Goal: Task Accomplishment & Management: Use online tool/utility

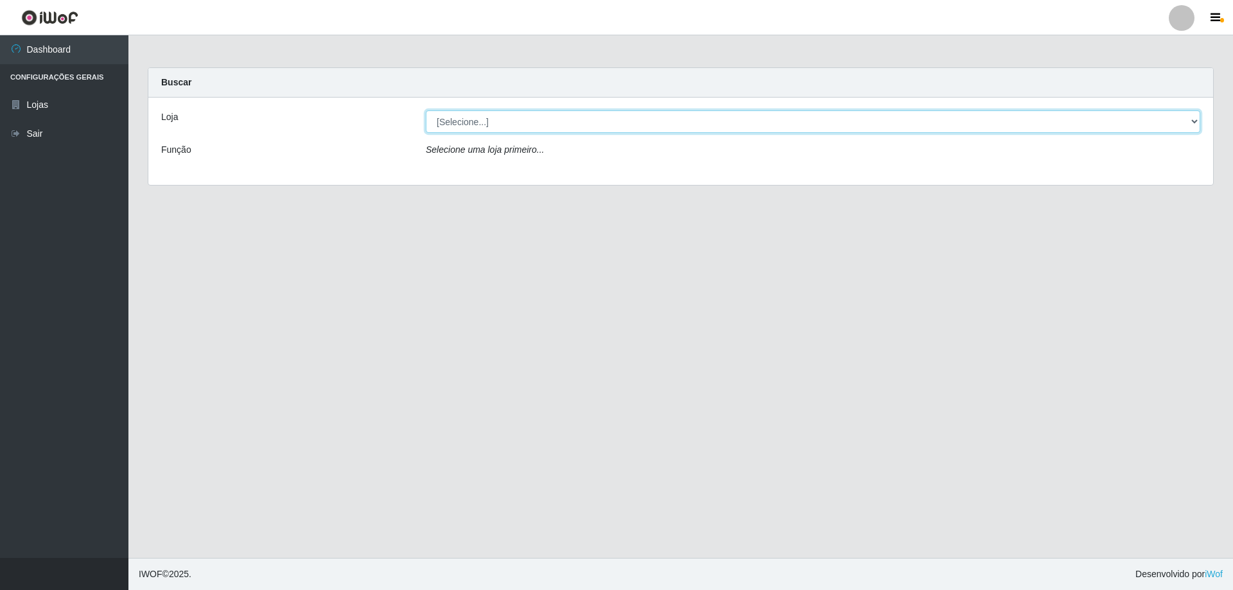
click at [575, 114] on select "[Selecione...] Atacado Vem - [STREET_ADDRESS]" at bounding box center [813, 121] width 774 height 22
select select "461"
click at [426, 110] on select "[Selecione...] Atacado Vem - [STREET_ADDRESS]" at bounding box center [813, 121] width 774 height 22
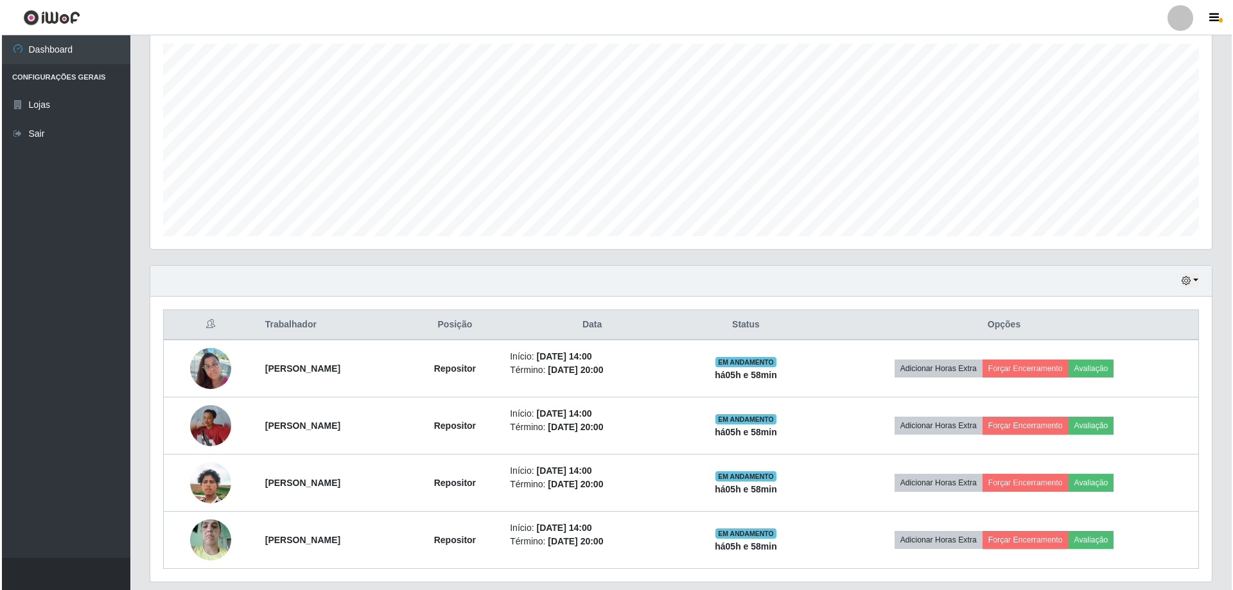
scroll to position [263, 0]
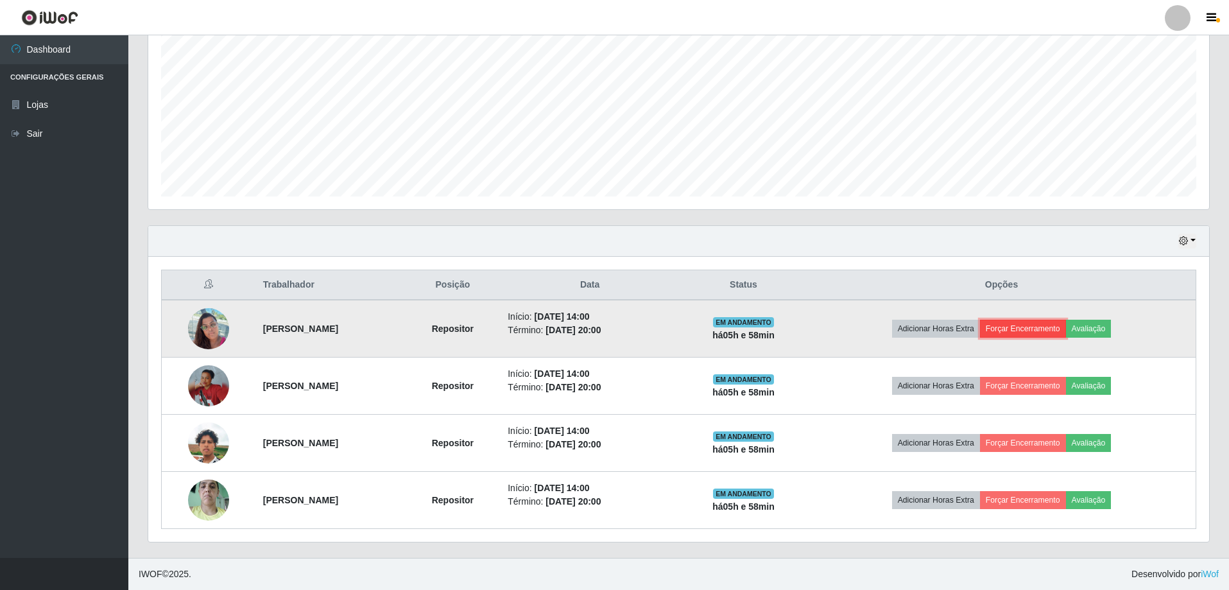
click at [1043, 329] on button "Forçar Encerramento" at bounding box center [1023, 329] width 86 height 18
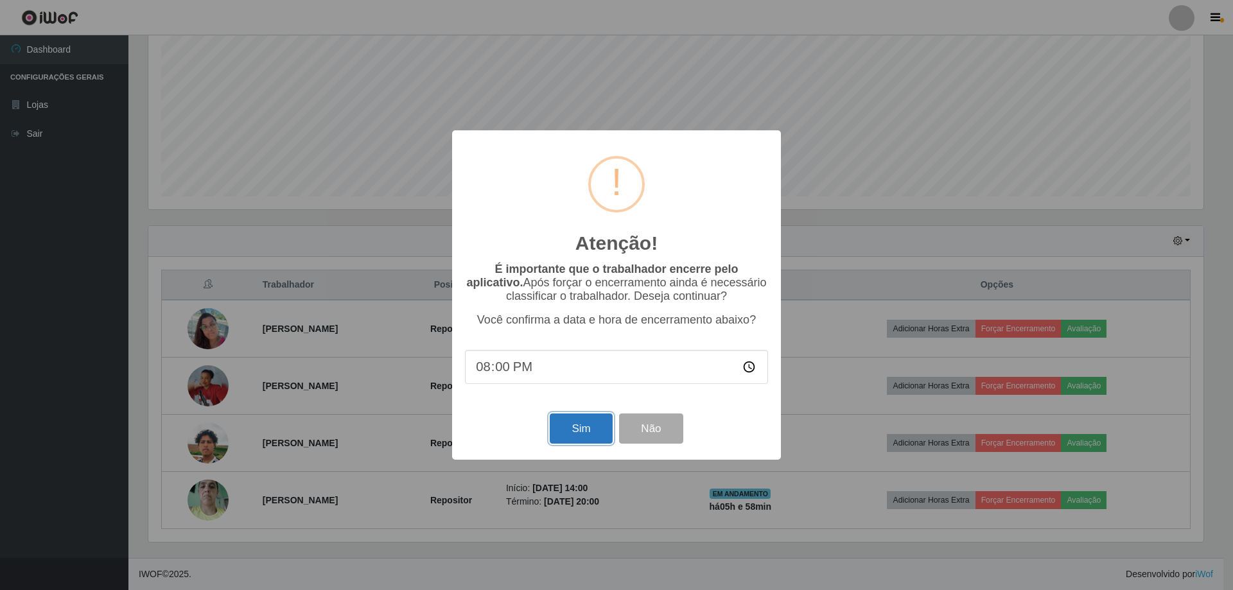
click at [596, 424] on button "Sim" at bounding box center [581, 428] width 62 height 30
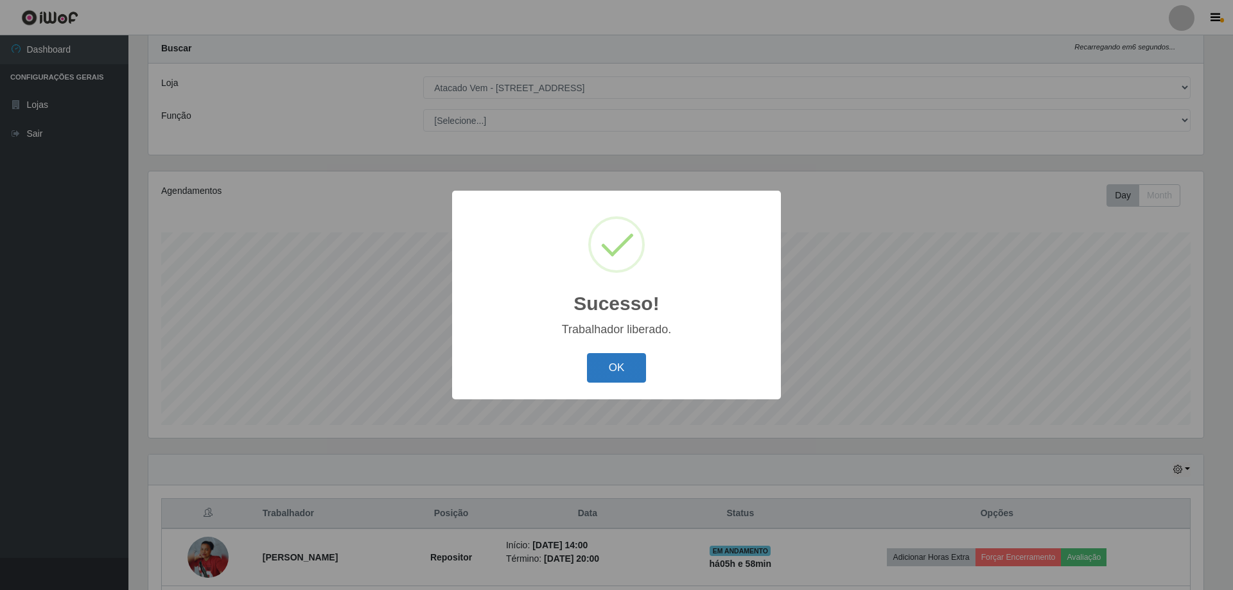
click at [631, 366] on button "OK" at bounding box center [617, 368] width 60 height 30
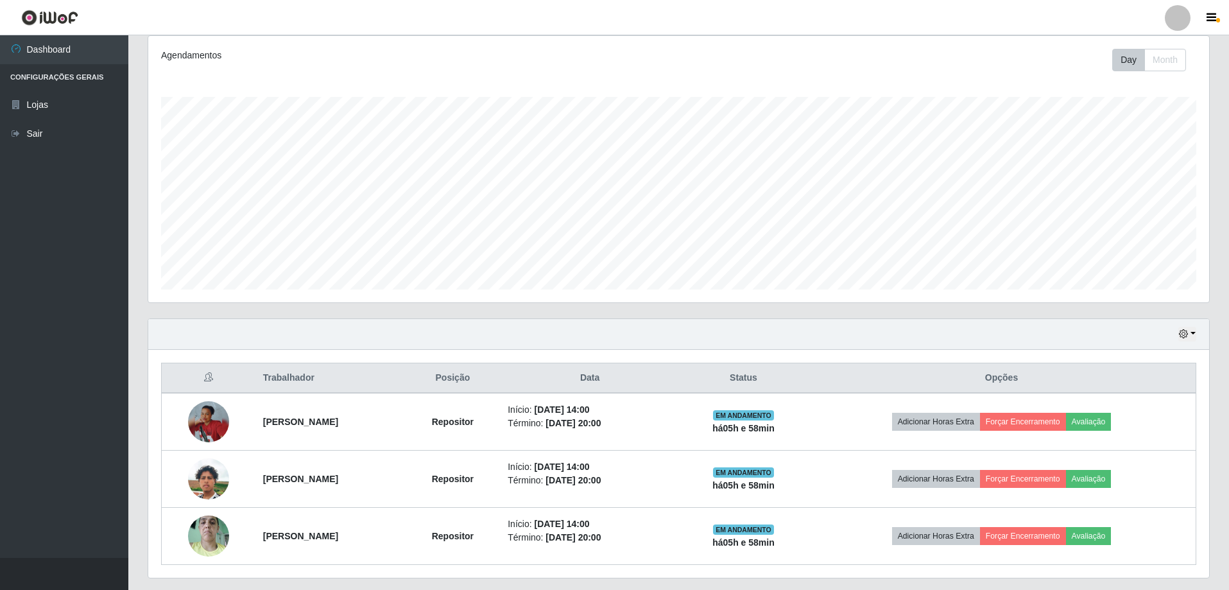
scroll to position [205, 0]
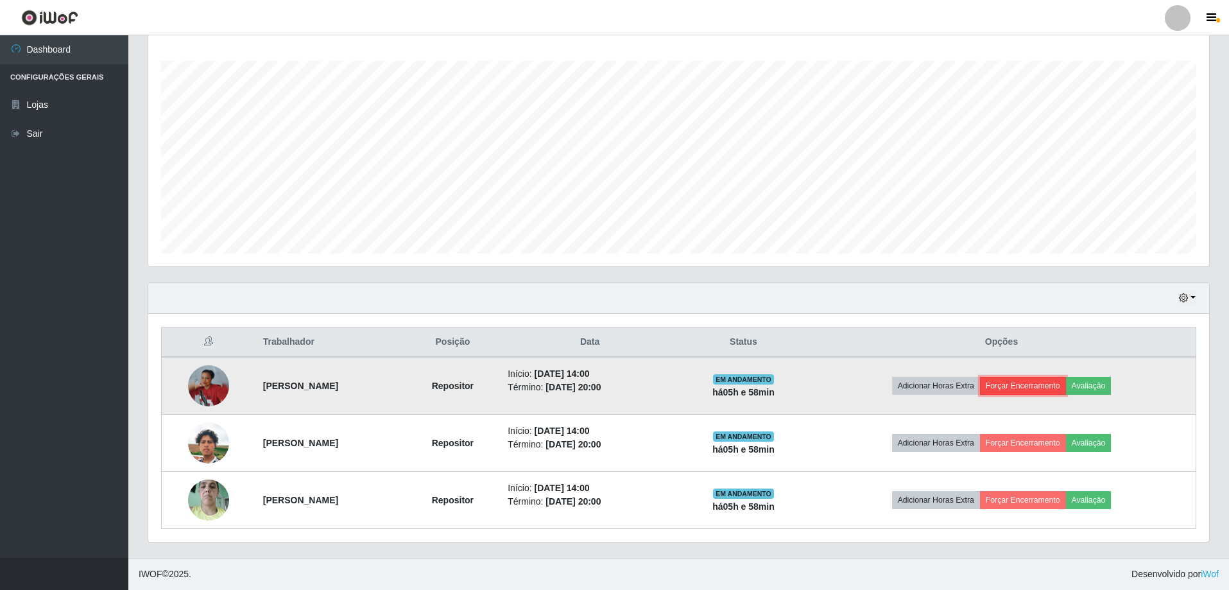
click at [1036, 387] on button "Forçar Encerramento" at bounding box center [1023, 386] width 86 height 18
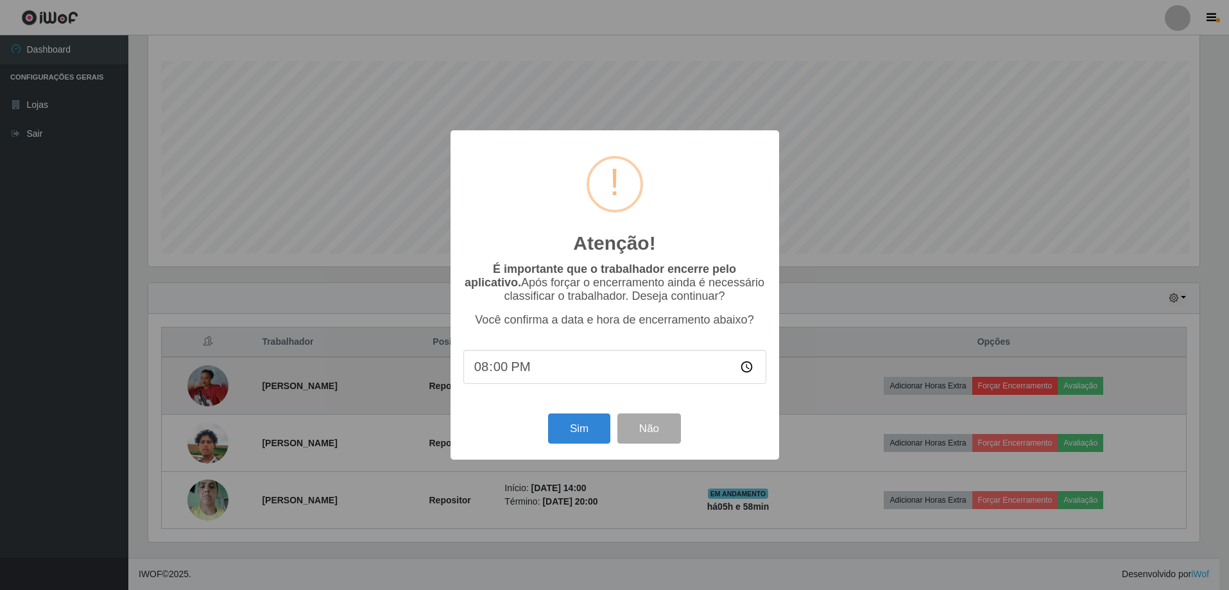
scroll to position [266, 1055]
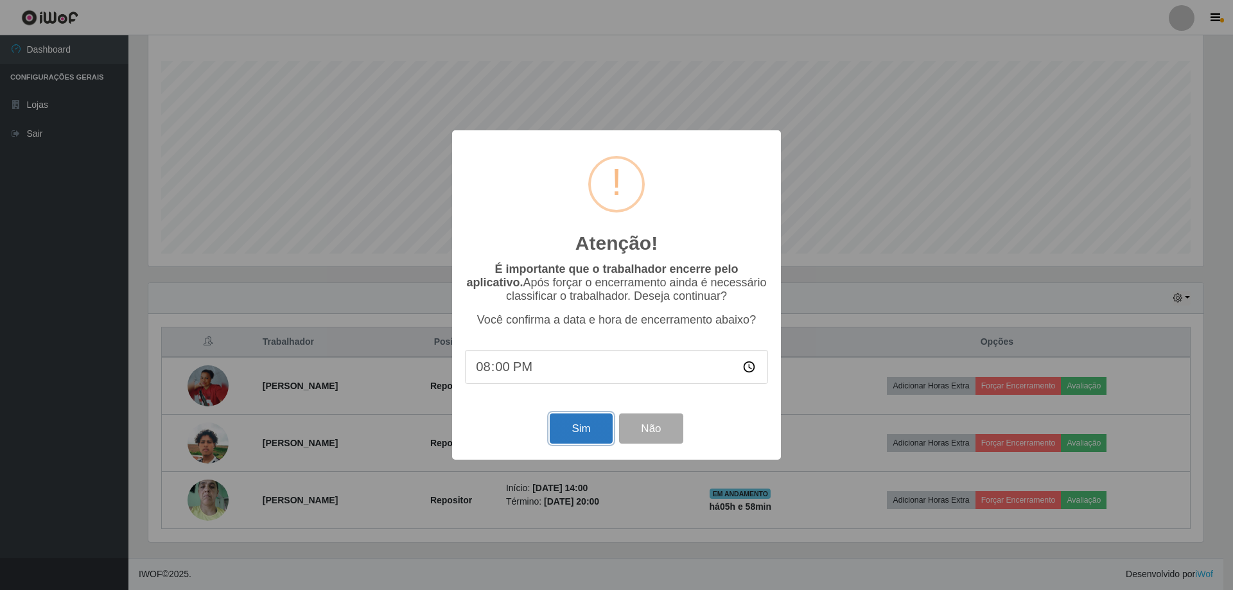
click at [577, 431] on button "Sim" at bounding box center [581, 428] width 62 height 30
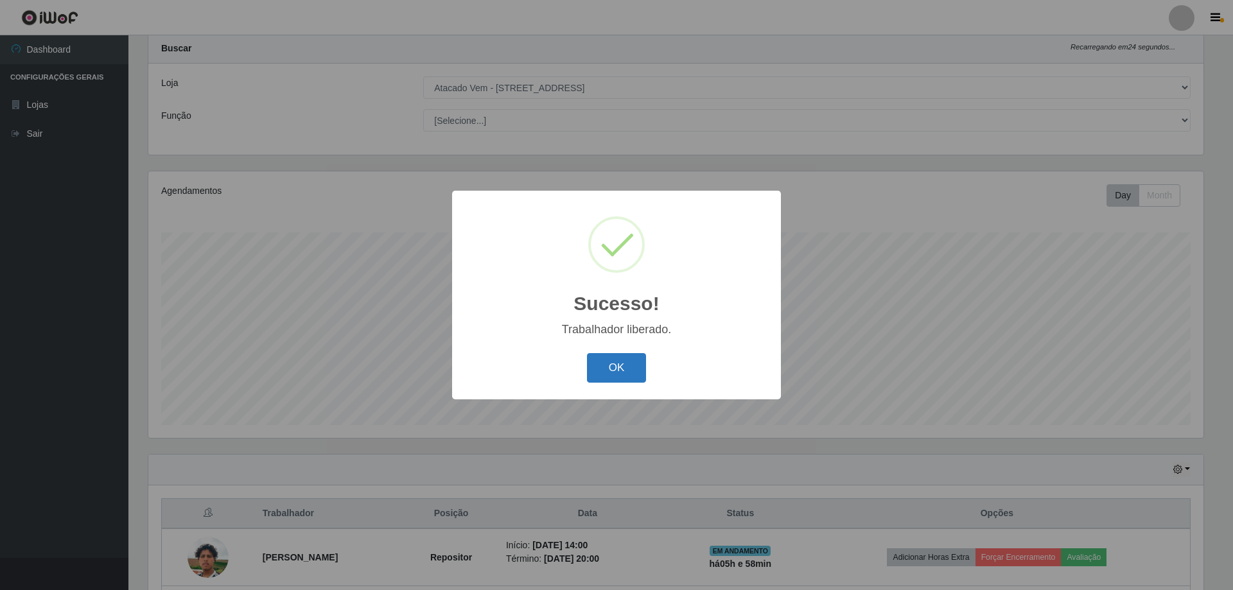
click at [614, 370] on button "OK" at bounding box center [617, 368] width 60 height 30
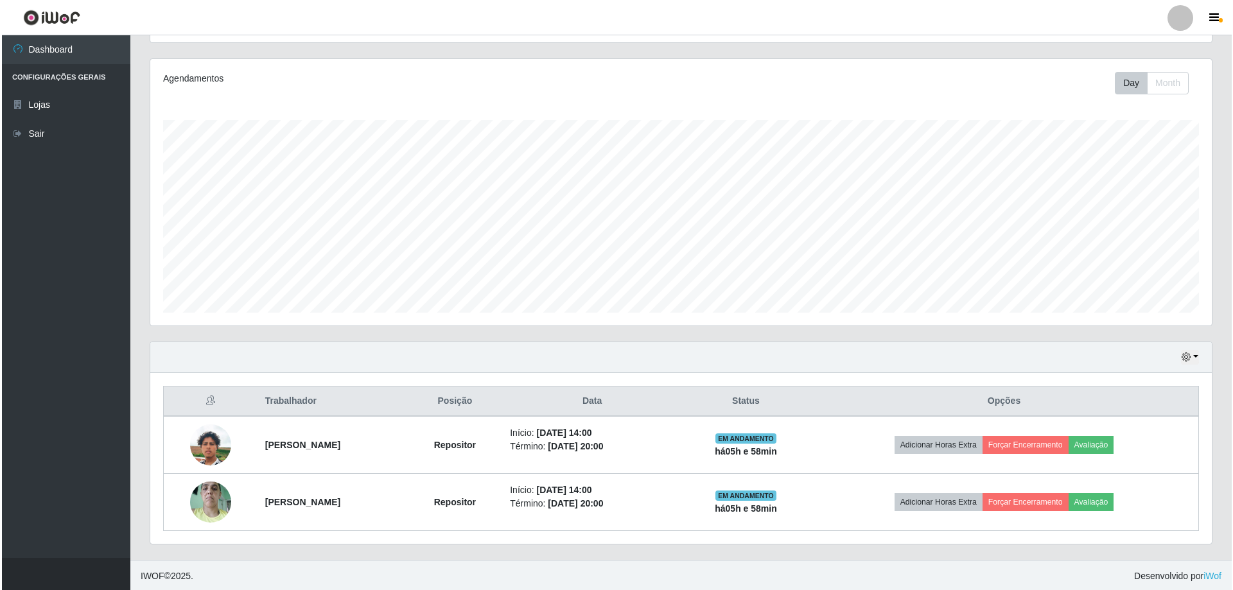
scroll to position [148, 0]
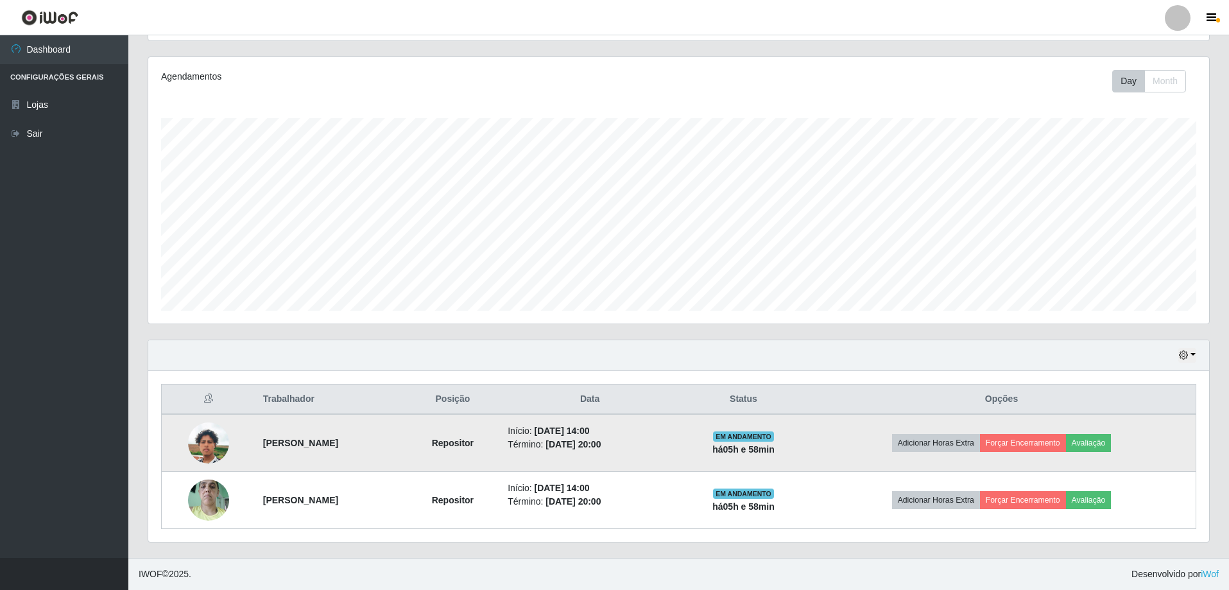
click at [197, 446] on img at bounding box center [208, 442] width 41 height 73
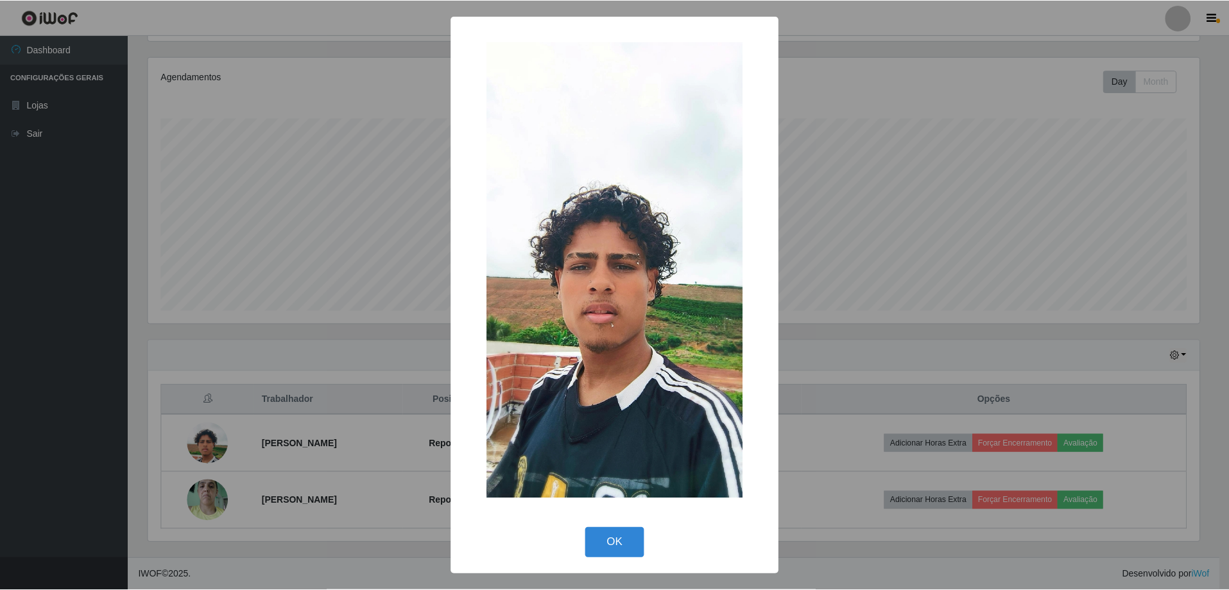
scroll to position [266, 1055]
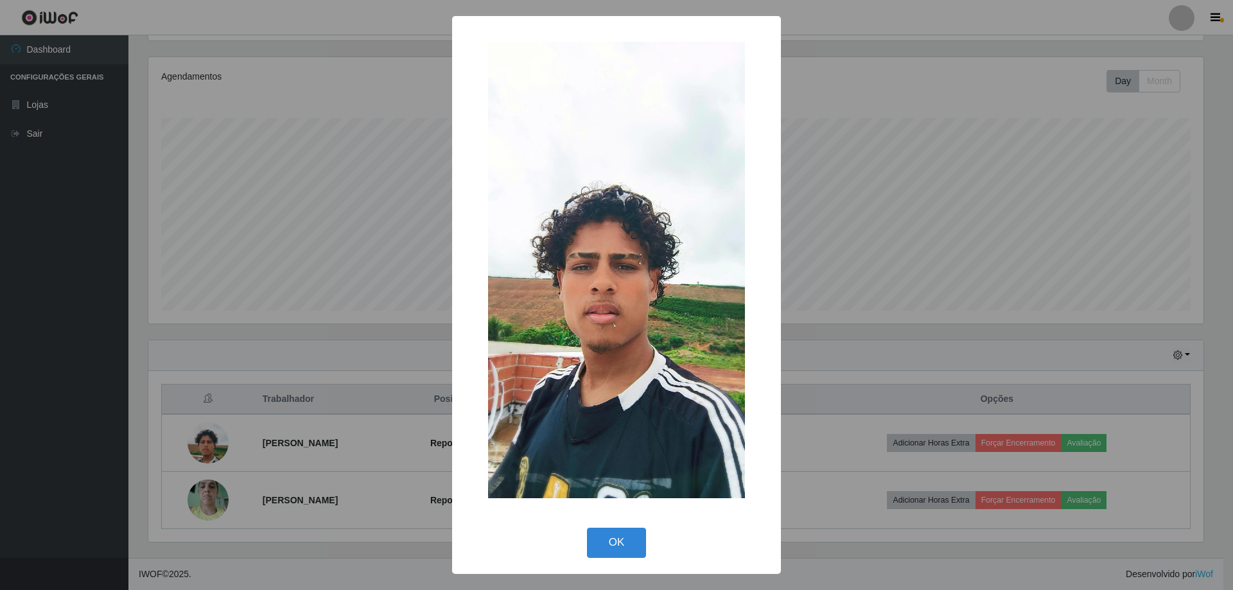
click at [386, 315] on div "× OK Cancel" at bounding box center [616, 295] width 1233 height 590
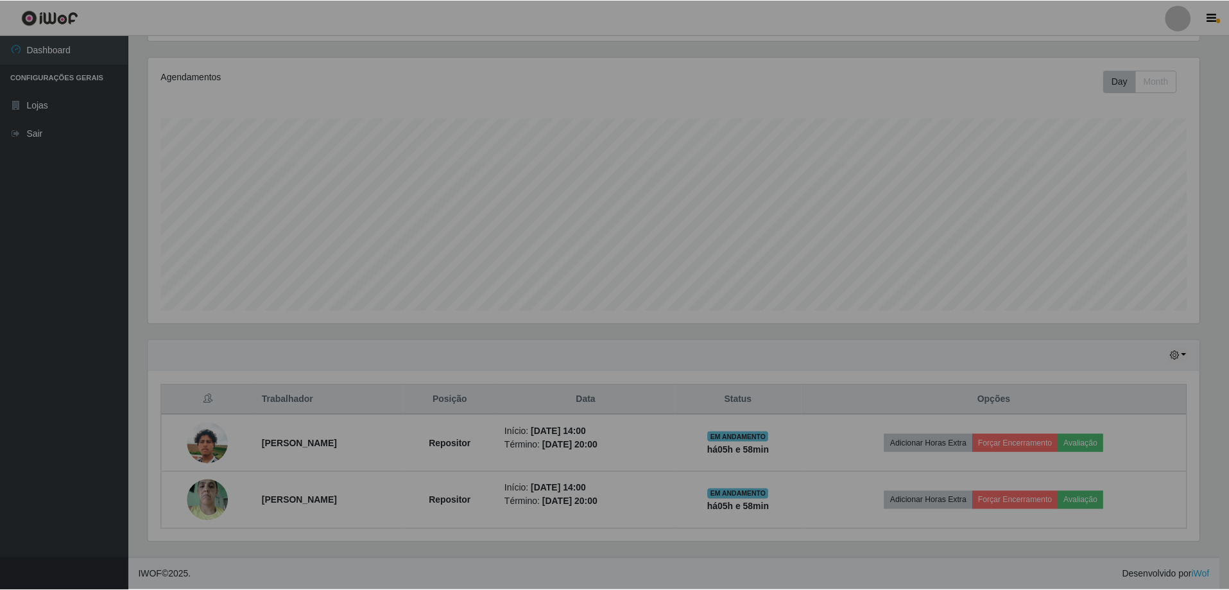
scroll to position [266, 1061]
